Goal: Task Accomplishment & Management: Complete application form

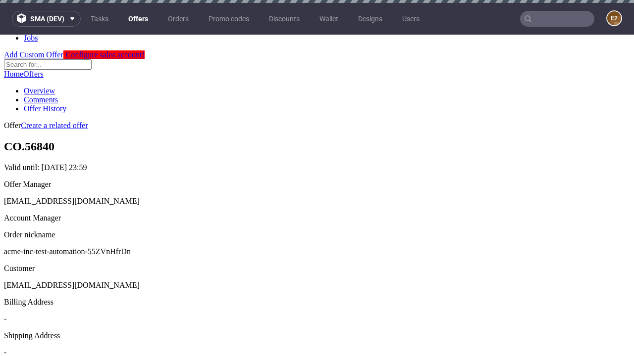
scroll to position [3, 0]
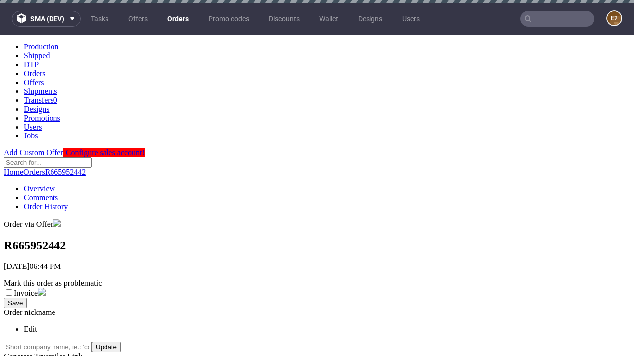
scroll to position [225, 0]
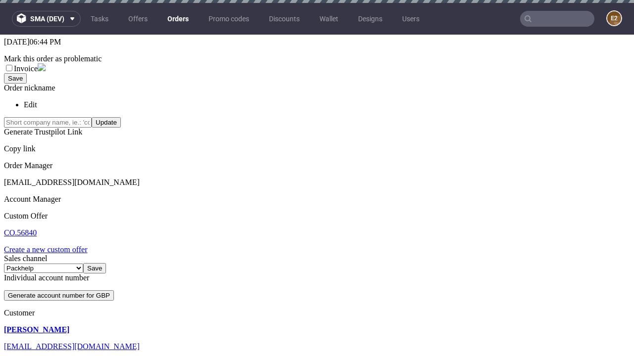
click at [50, 246] on link "Create a new custom offer" at bounding box center [46, 250] width 84 height 8
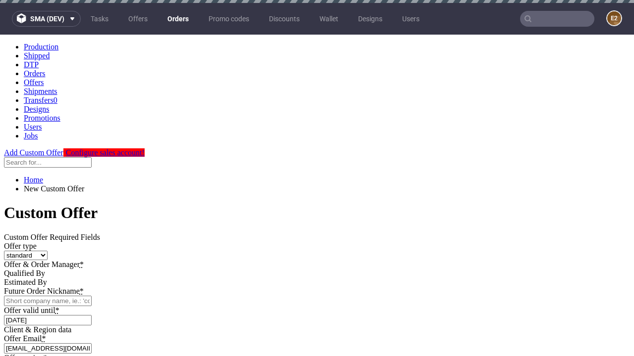
scroll to position [0, 0]
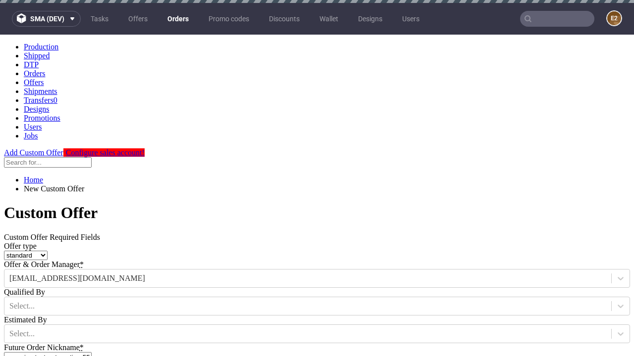
type input "acme-inc-test-automation-55ZVnHfrDn"
type input "[DATE]"
type input "[EMAIL_ADDRESS][DOMAIN_NAME]"
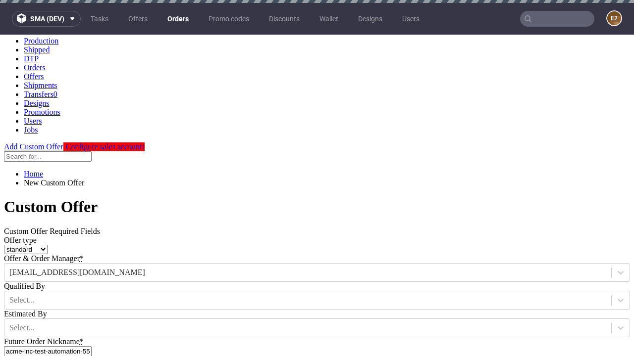
select select "gb"
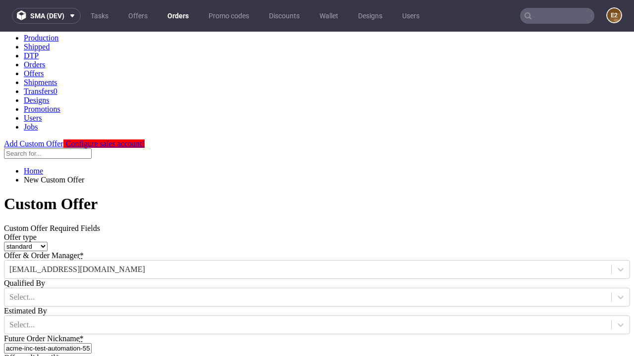
type input "[EMAIL_ADDRESS][DOMAIN_NAME]"
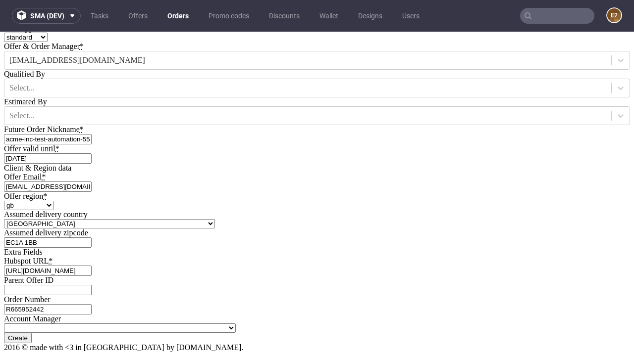
type input "[URL][DOMAIN_NAME]"
click at [32, 333] on input "Create" at bounding box center [18, 338] width 28 height 10
type input "Please wait..."
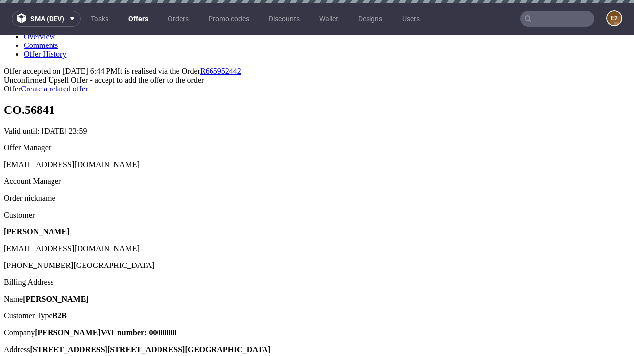
scroll to position [3, 0]
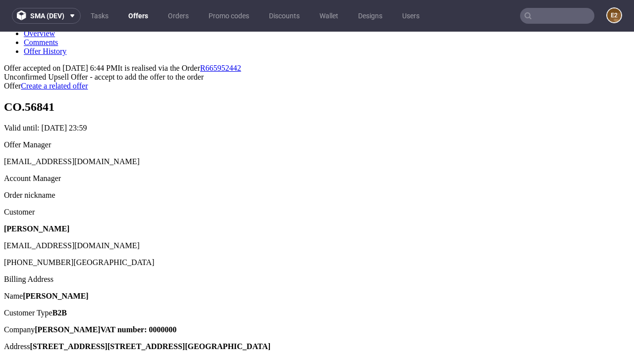
type input "In progress..."
